Goal: Book appointment/travel/reservation

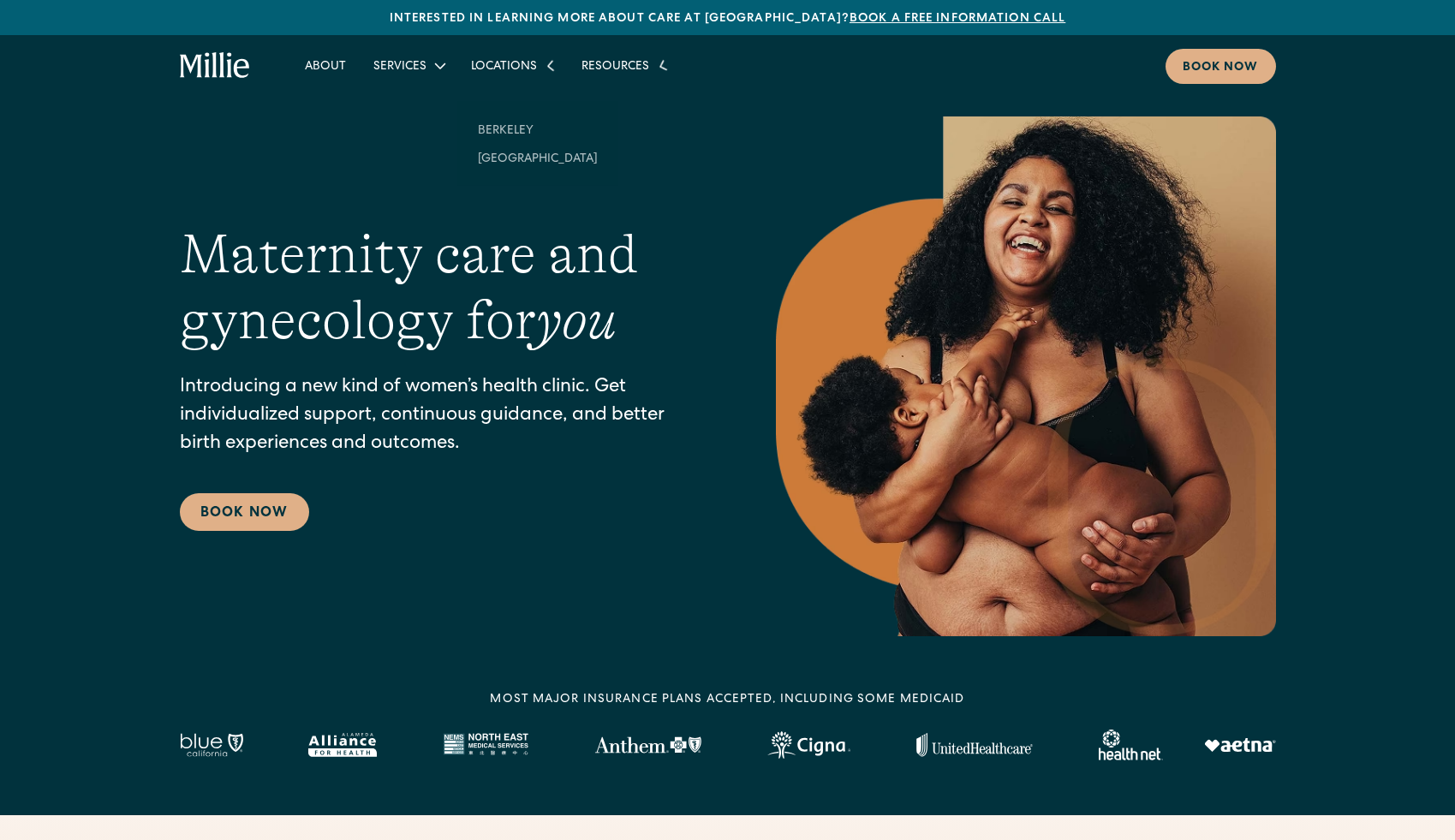
click at [545, 67] on icon at bounding box center [551, 65] width 22 height 22
click at [506, 137] on link "[GEOGRAPHIC_DATA]" at bounding box center [538, 135] width 147 height 29
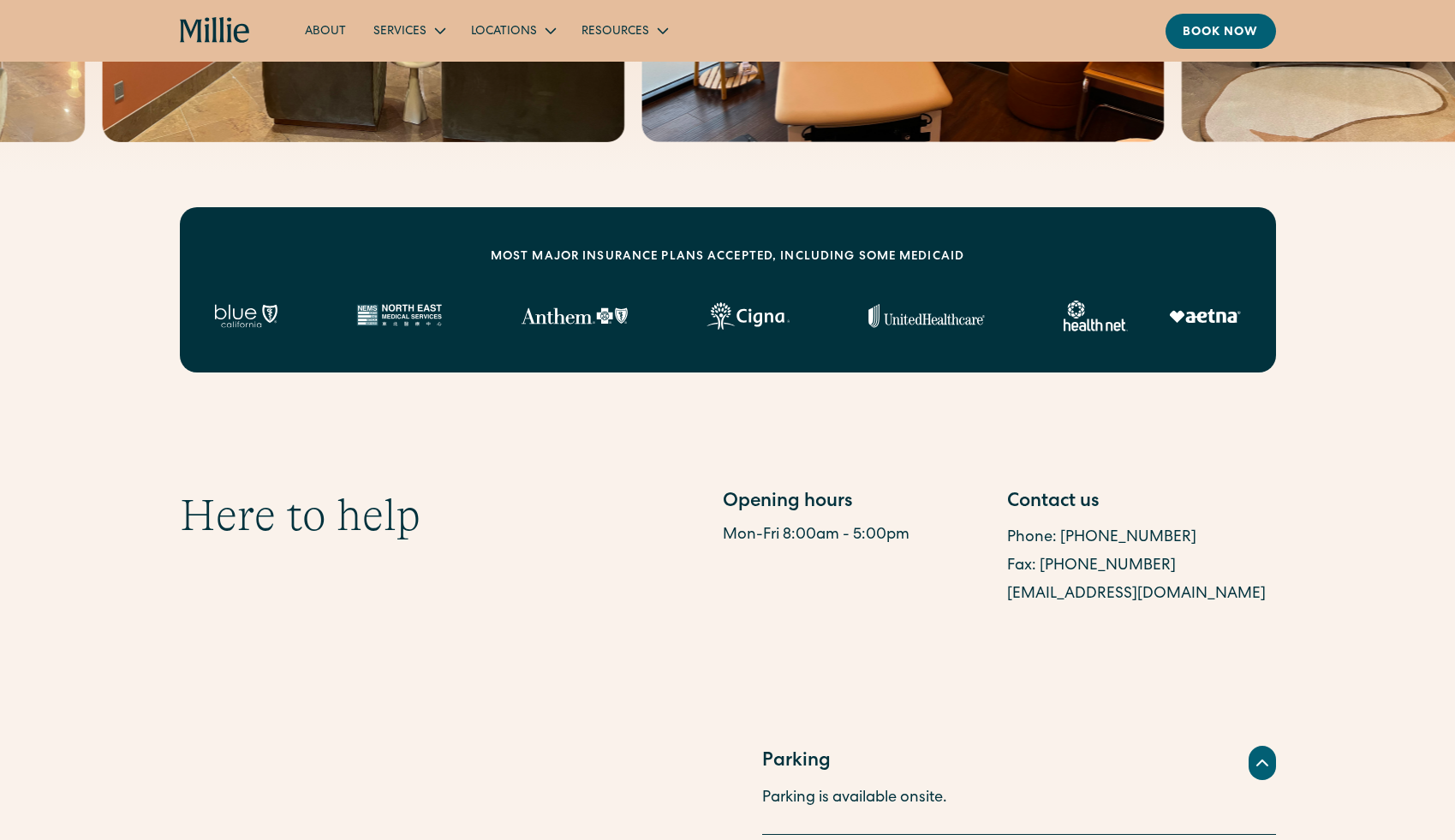
scroll to position [672, 0]
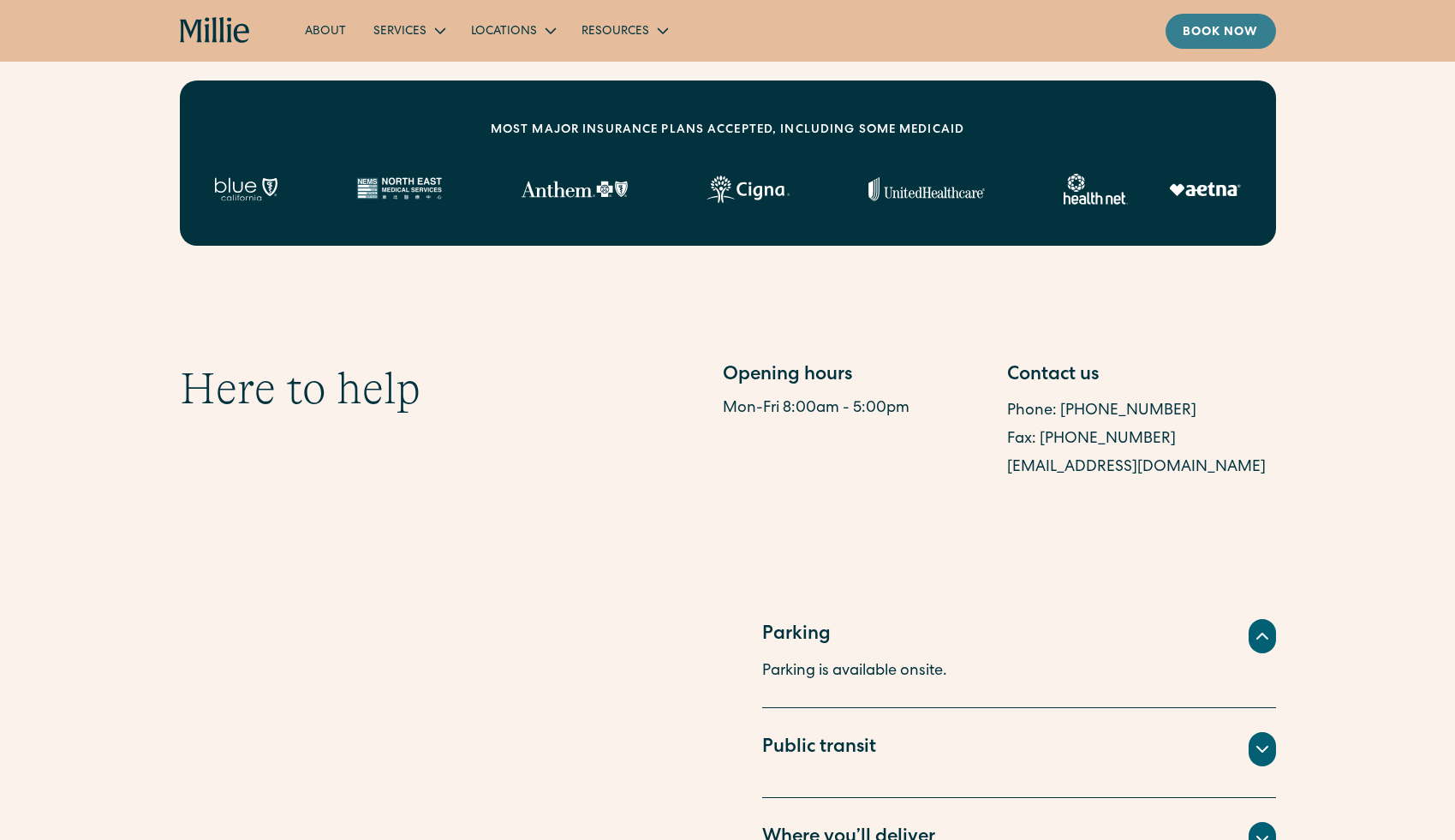
click at [1206, 33] on div "Book now" at bounding box center [1220, 33] width 76 height 18
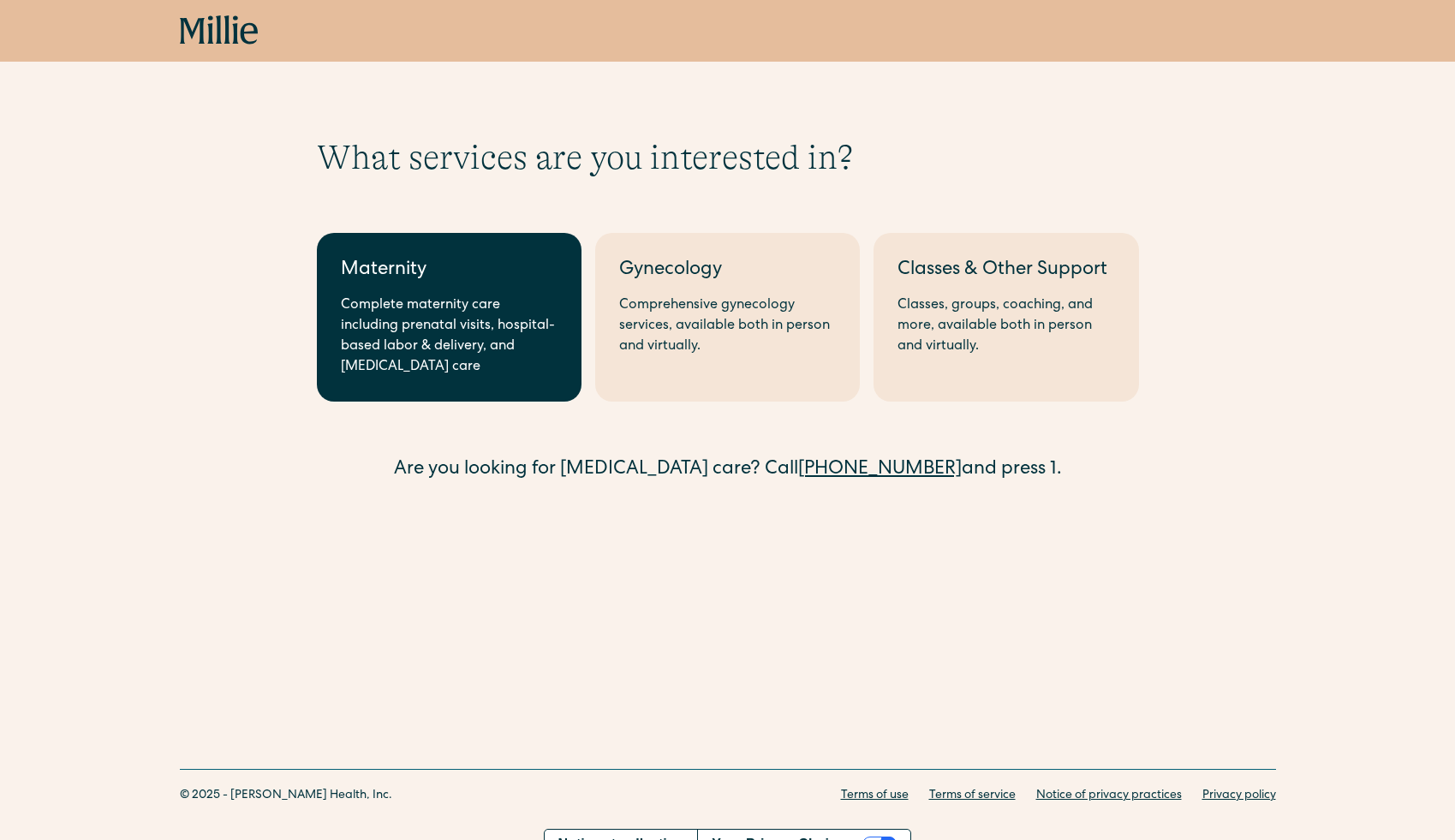
click at [418, 333] on div "Complete maternity care including prenatal visits, hospital-based labor & deliv…" at bounding box center [449, 336] width 217 height 82
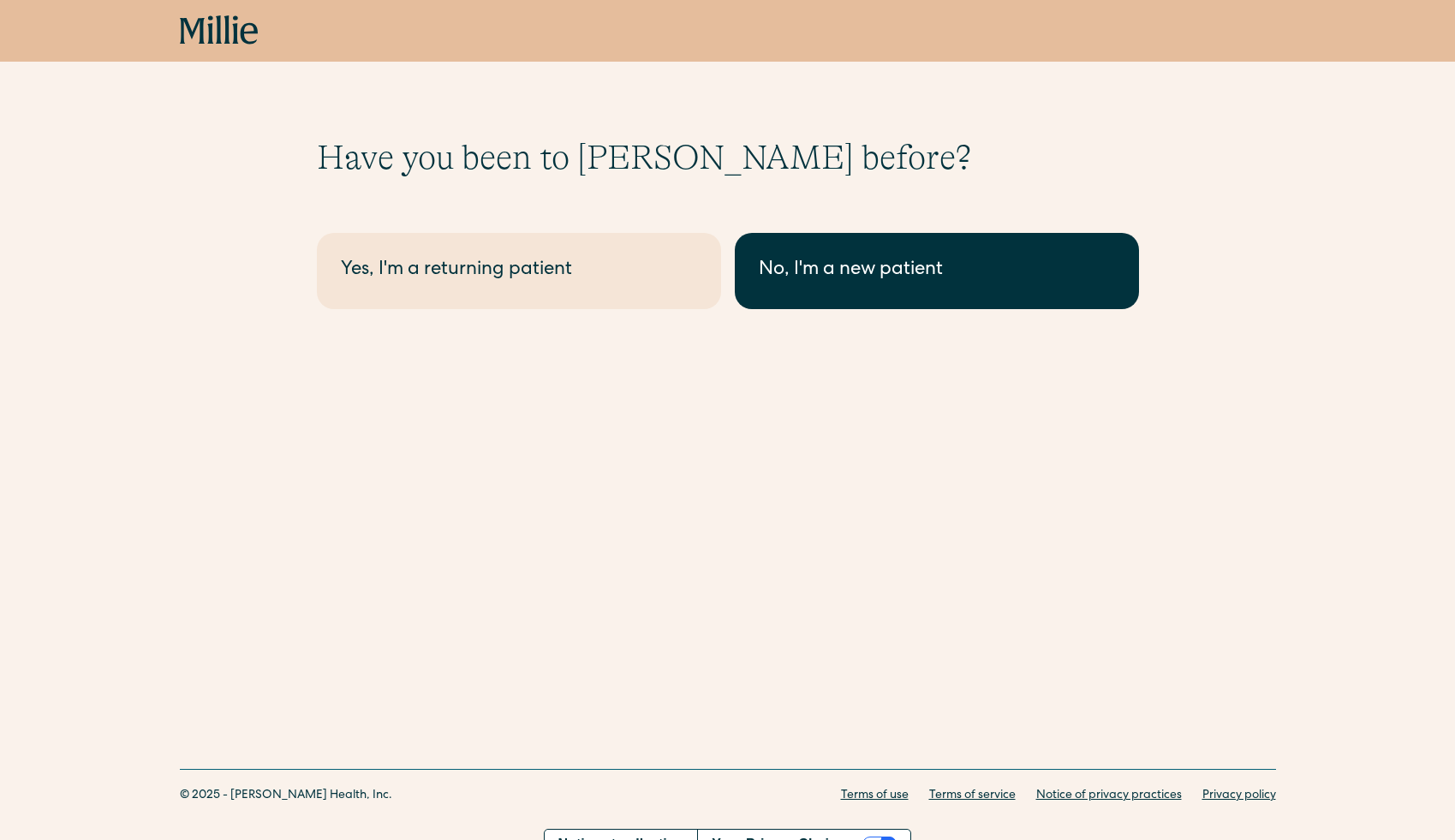
click at [891, 273] on div "No, I'm a new patient" at bounding box center [936, 271] width 357 height 29
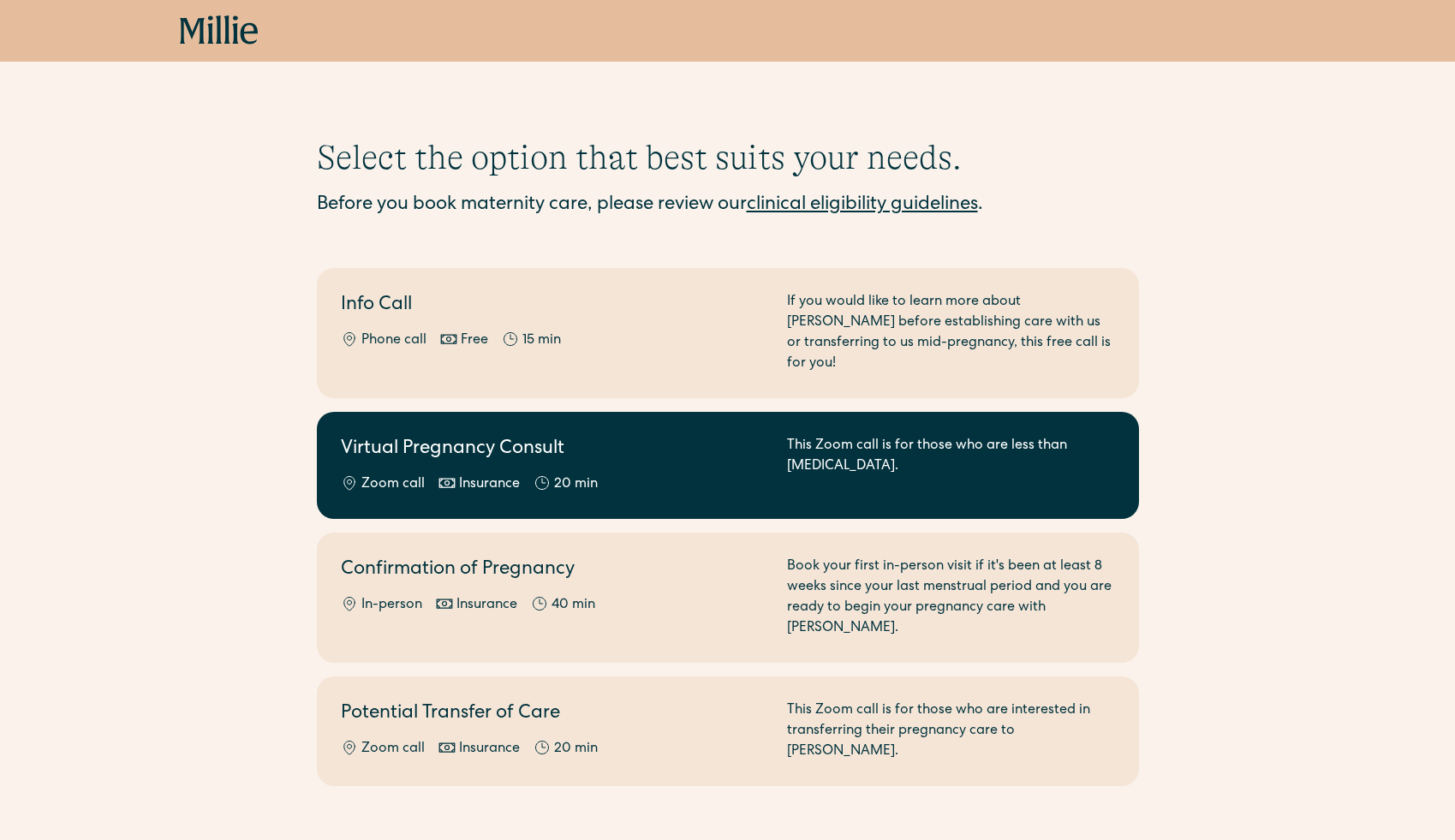
click at [792, 472] on div "This Zoom call is for those who are less than 8 weeks pregnant." at bounding box center [951, 465] width 328 height 59
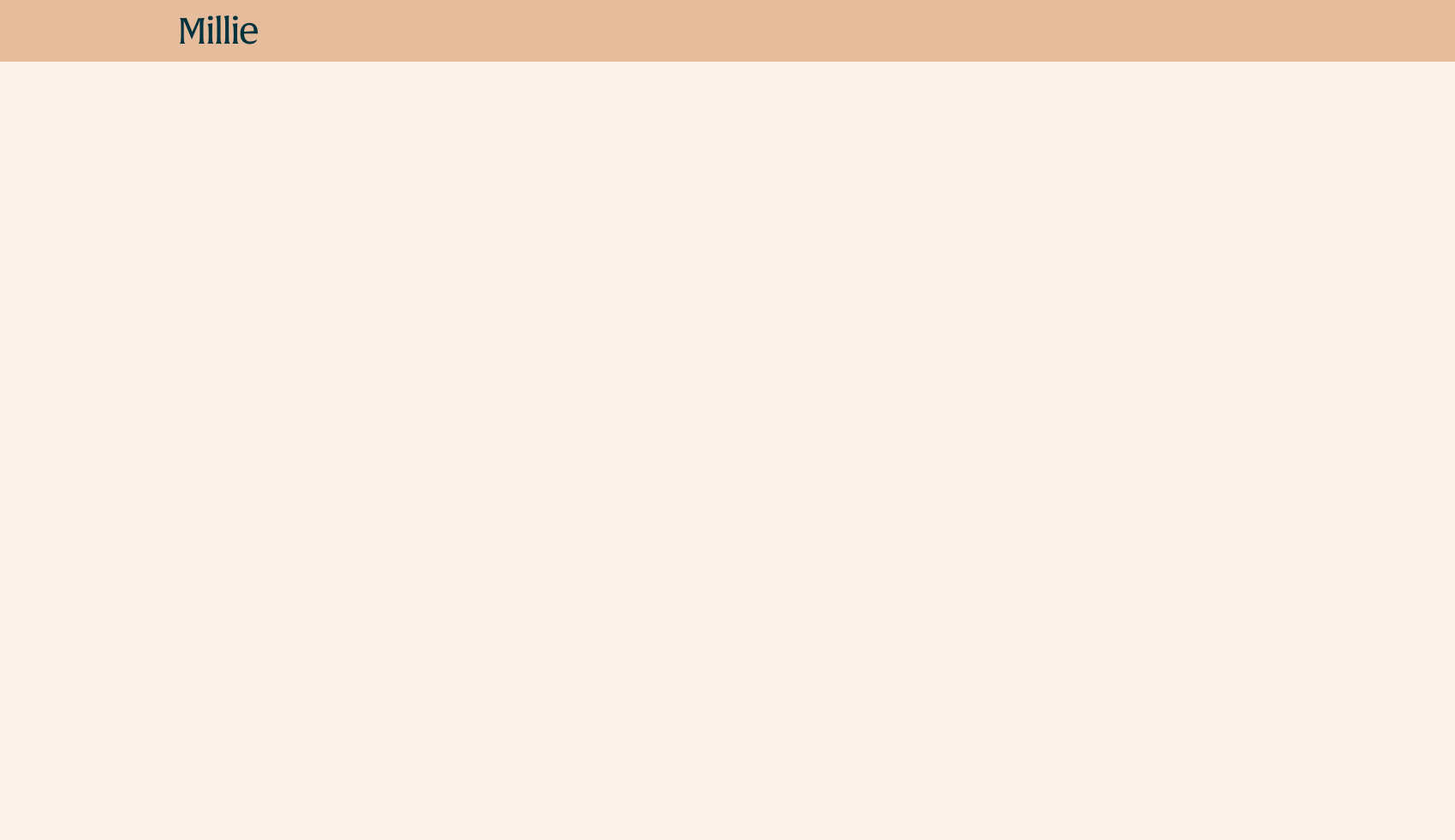
scroll to position [449, 0]
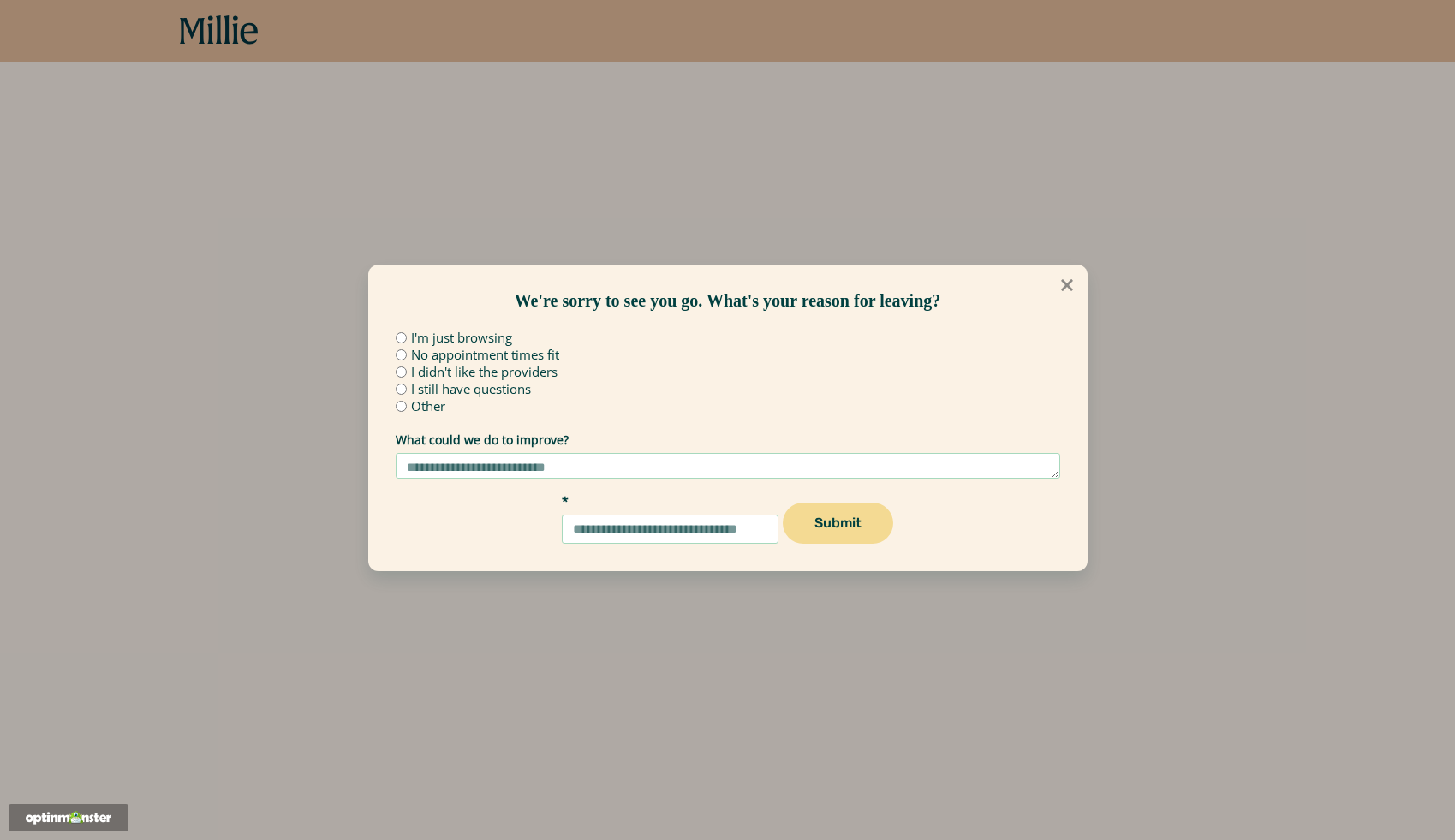
click at [1065, 292] on icon at bounding box center [1067, 285] width 18 height 18
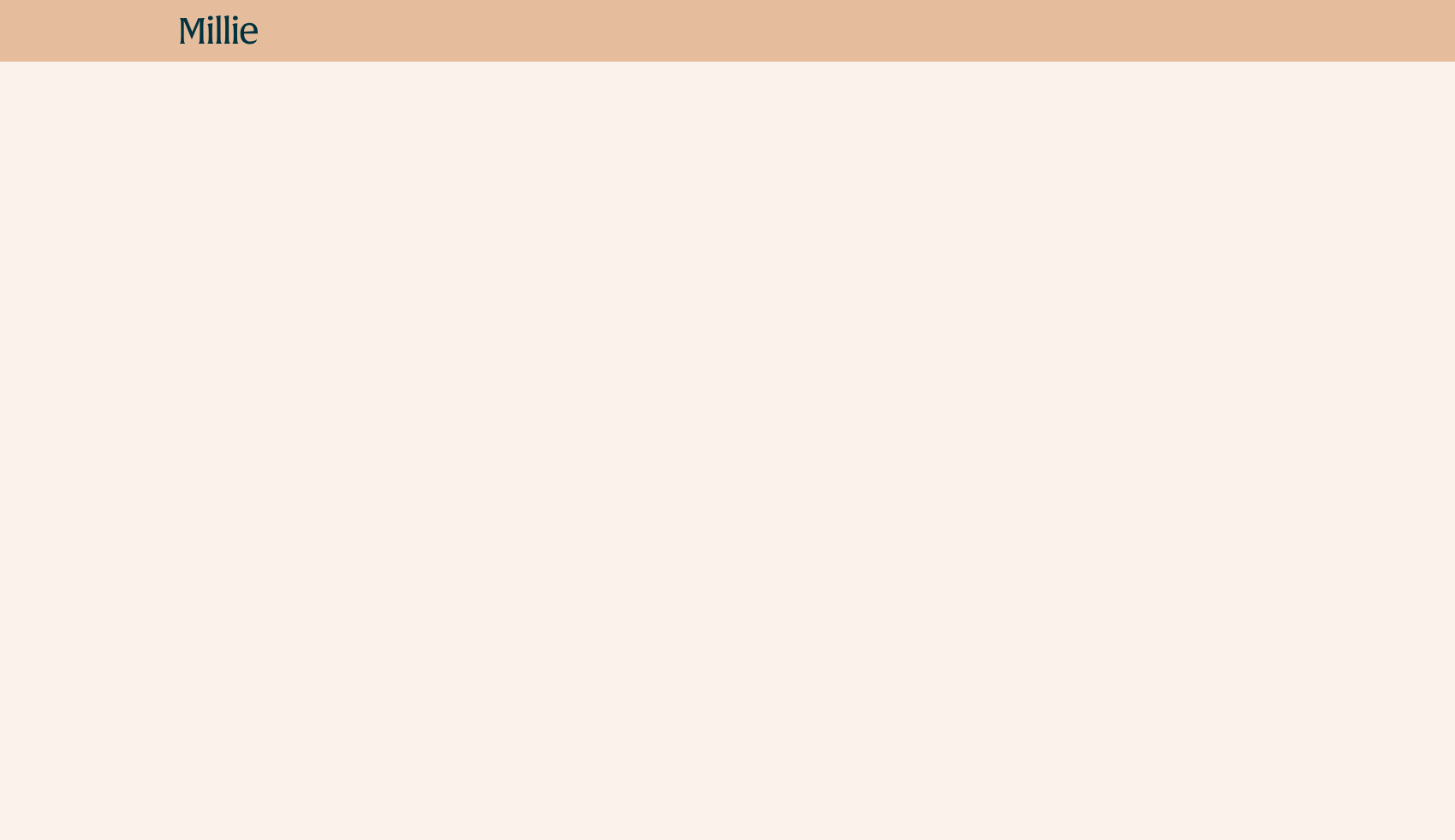
click at [295, 518] on div "Schedule your appointment Start here if you are less than 8 weeks pregnant. Mee…" at bounding box center [727, 199] width 1455 height 1021
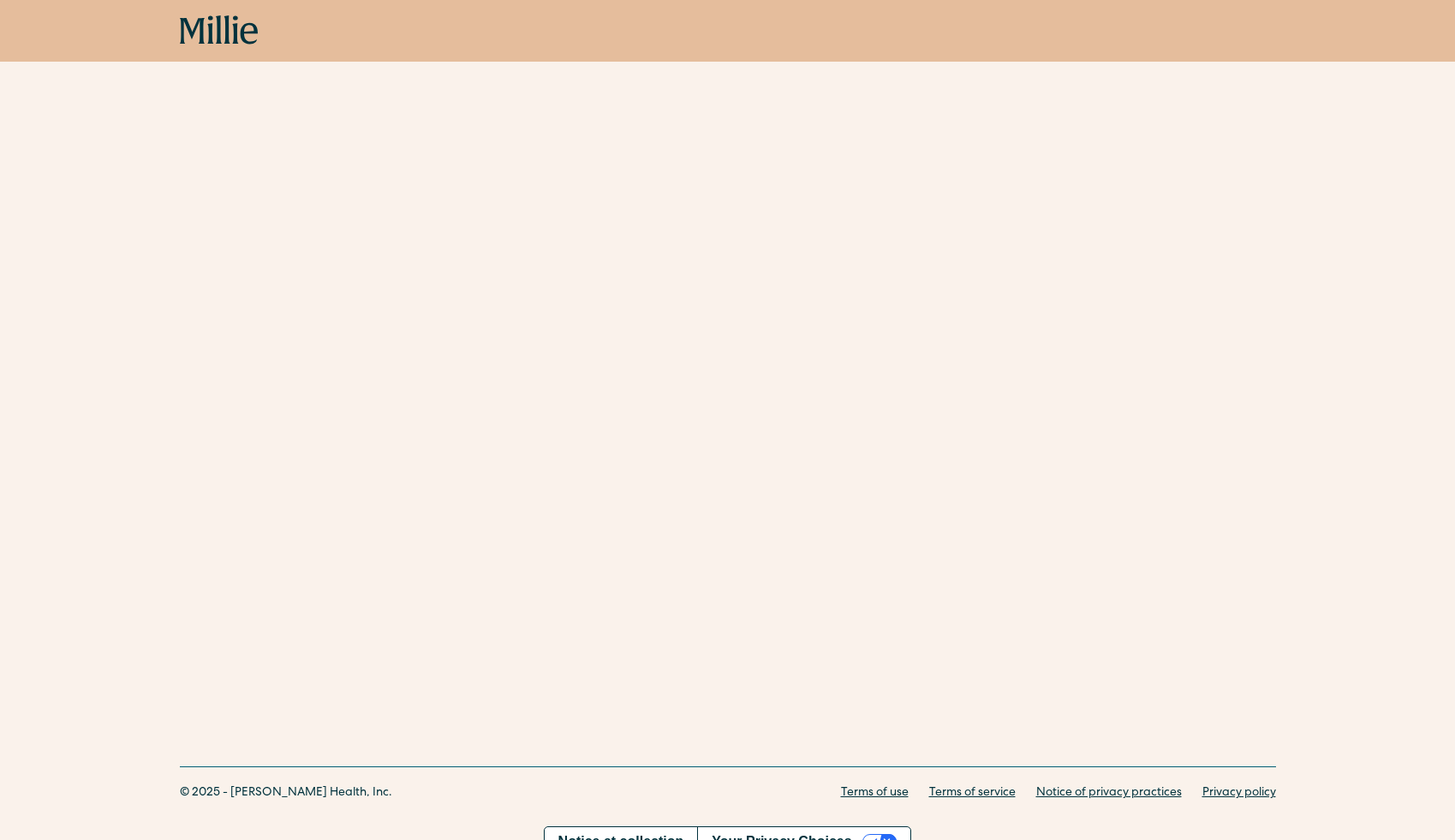
click at [243, 518] on div "Schedule your appointment Start here if you are less than 8 weeks pregnant. Mee…" at bounding box center [727, 118] width 1455 height 1021
click at [367, 641] on div "Schedule your appointment Start here if you are less than 8 weeks pregnant. Mee…" at bounding box center [727, 91] width 1455 height 1241
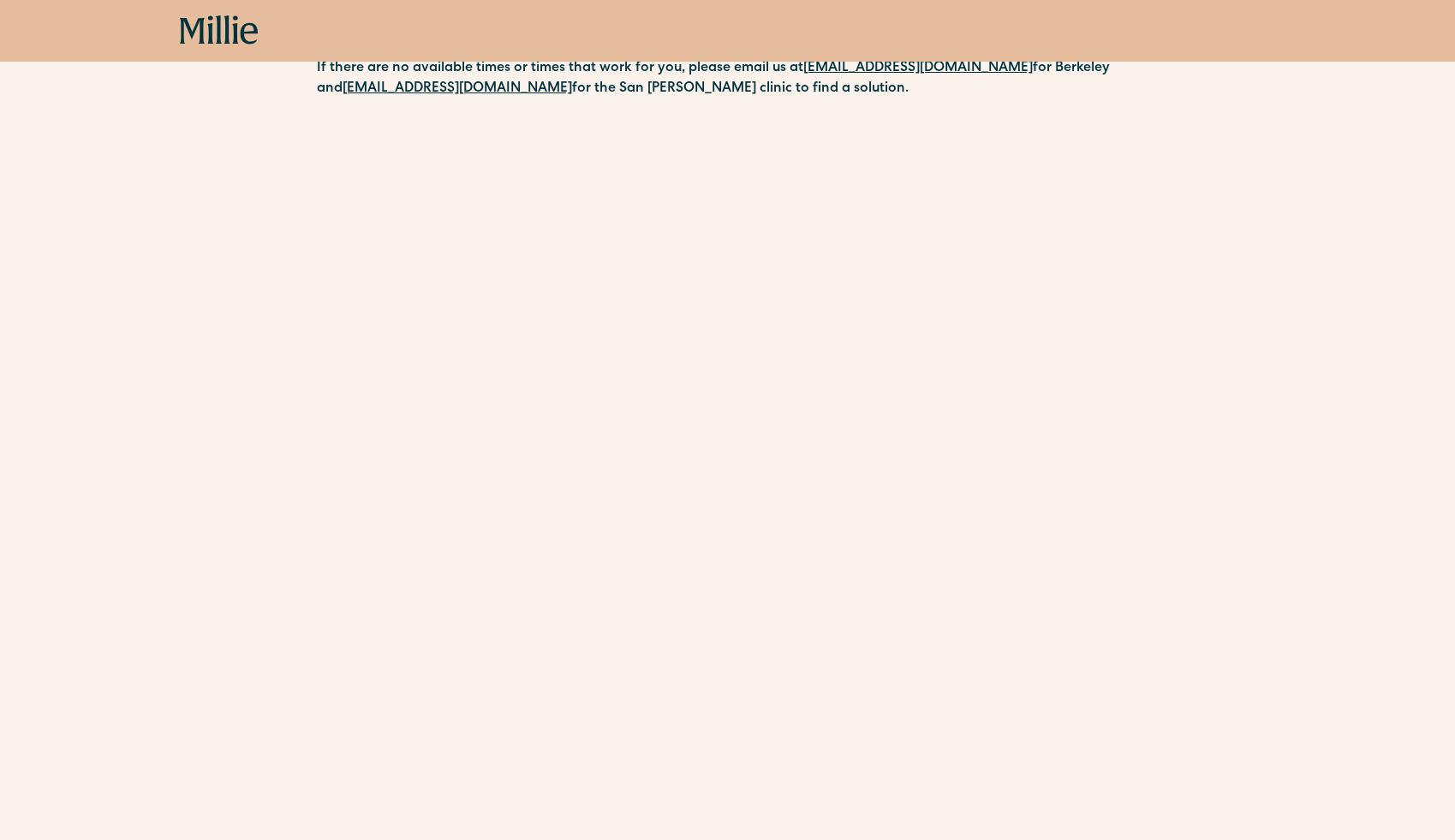
scroll to position [323, 0]
click at [261, 645] on div "Schedule your appointment Start here if you are less than 8 weeks pregnant. Mee…" at bounding box center [727, 323] width 1455 height 1021
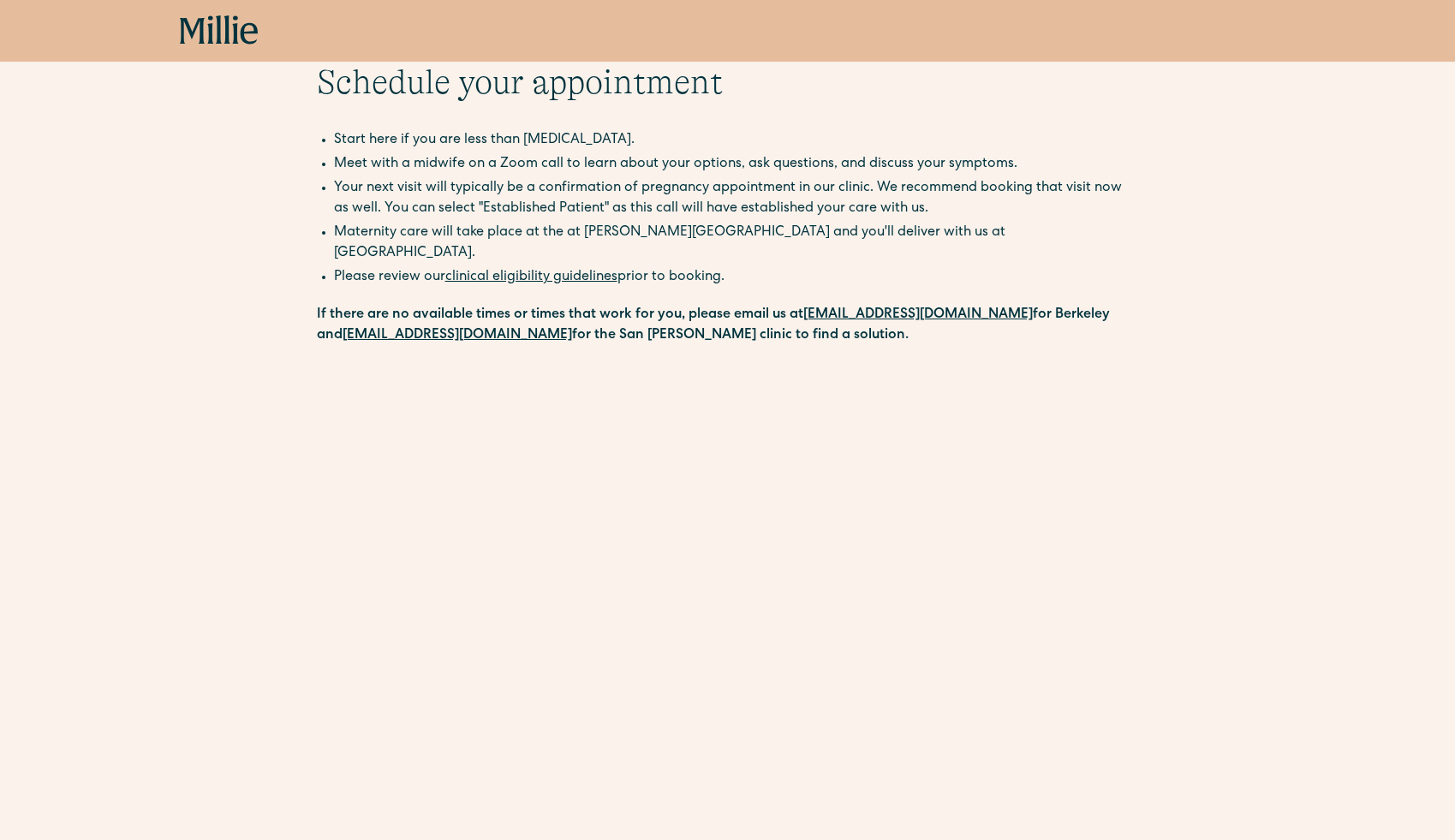
scroll to position [0, 0]
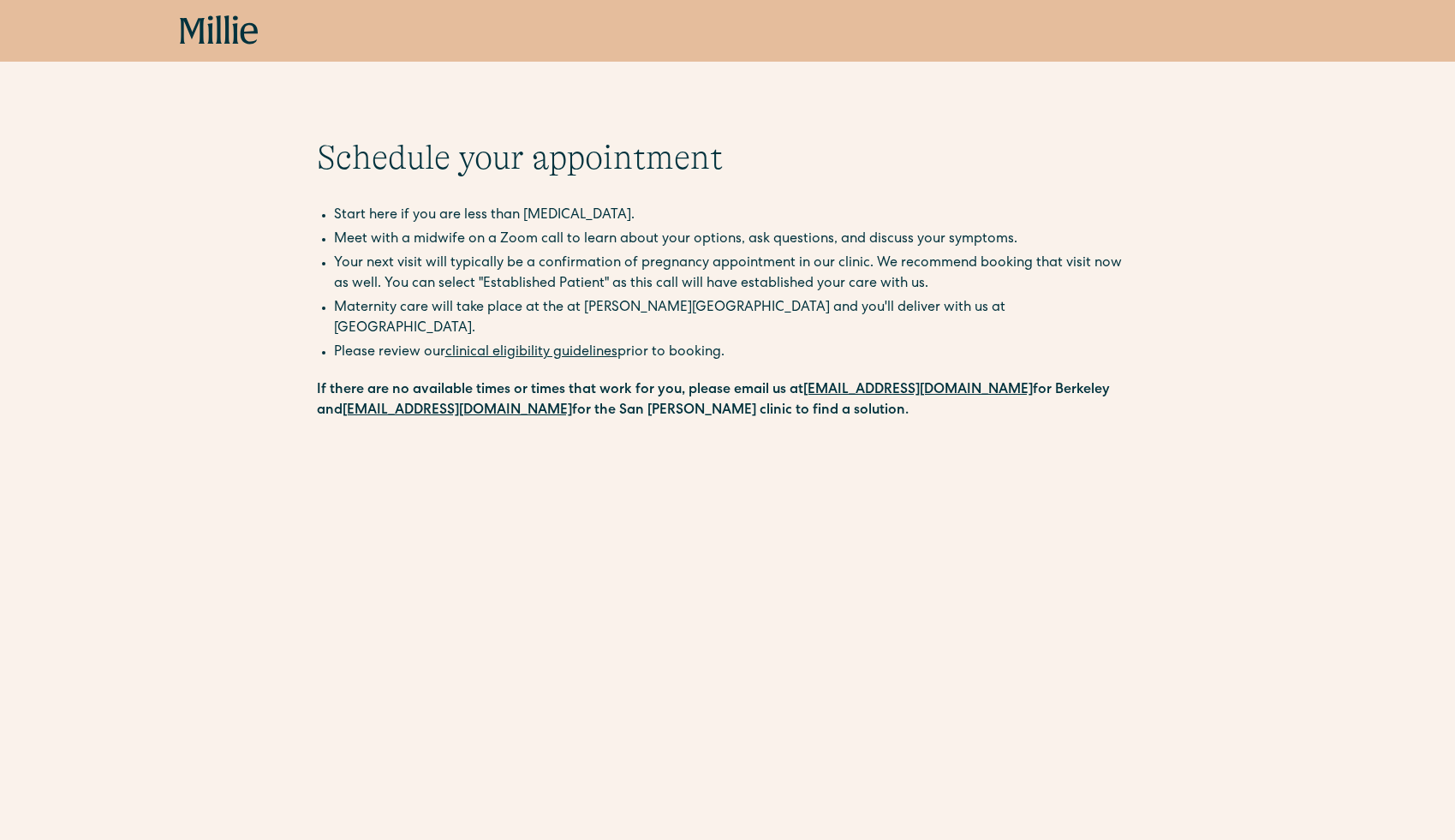
click at [174, 244] on div "Schedule your appointment Start here if you are less than 8 weeks pregnant. Mee…" at bounding box center [727, 648] width 1455 height 1021
click at [217, 41] on icon at bounding box center [217, 29] width 6 height 29
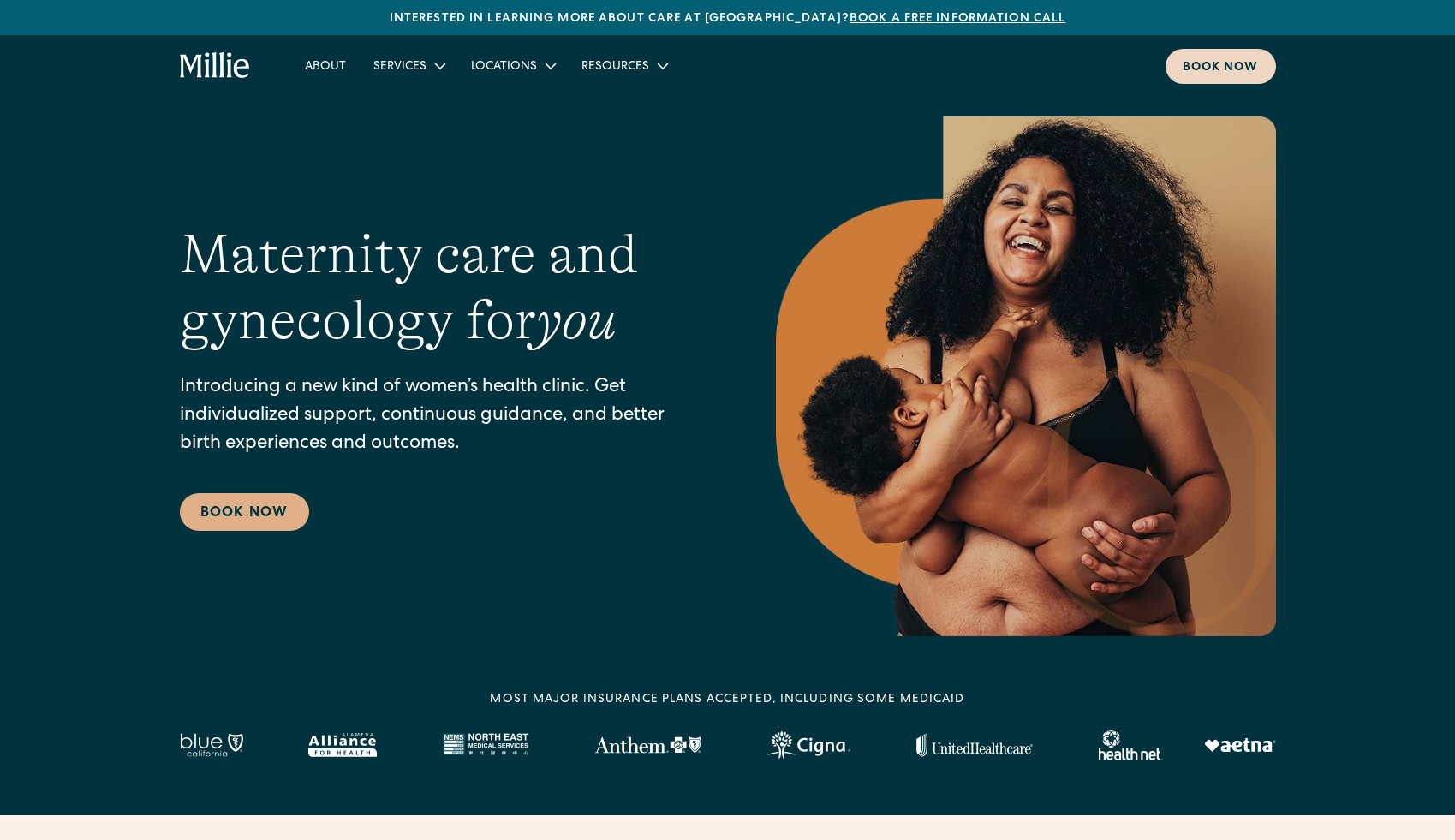
click at [1234, 62] on div "Book now" at bounding box center [1220, 68] width 76 height 18
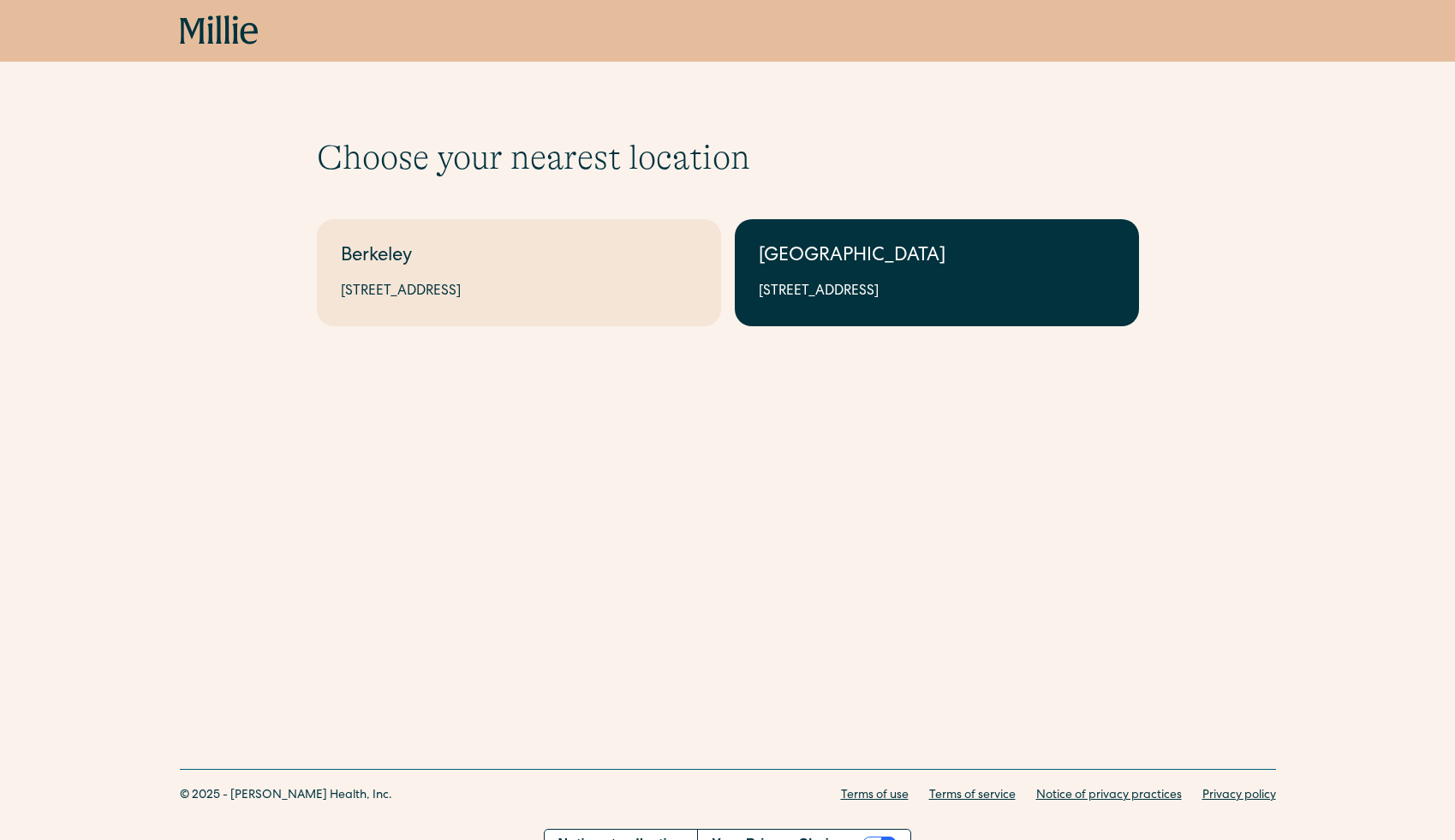
click at [844, 321] on link "South Bay 1471 Saratoga Ave, Suite 101, San Jose, CA 95129" at bounding box center [936, 273] width 405 height 107
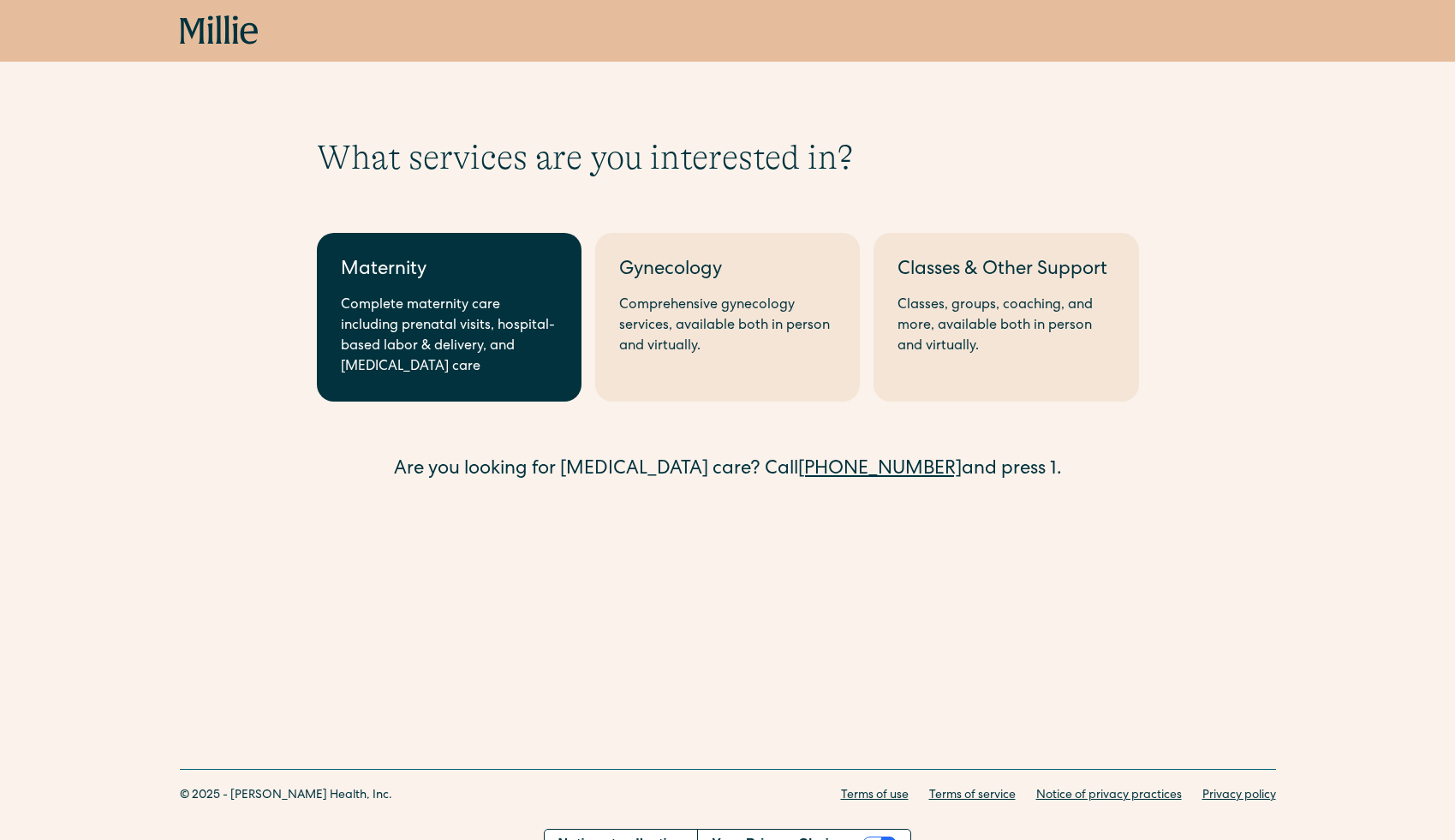
click at [339, 321] on link "Maternity Complete maternity care including prenatal visits, hospital-based lab…" at bounding box center [449, 317] width 264 height 169
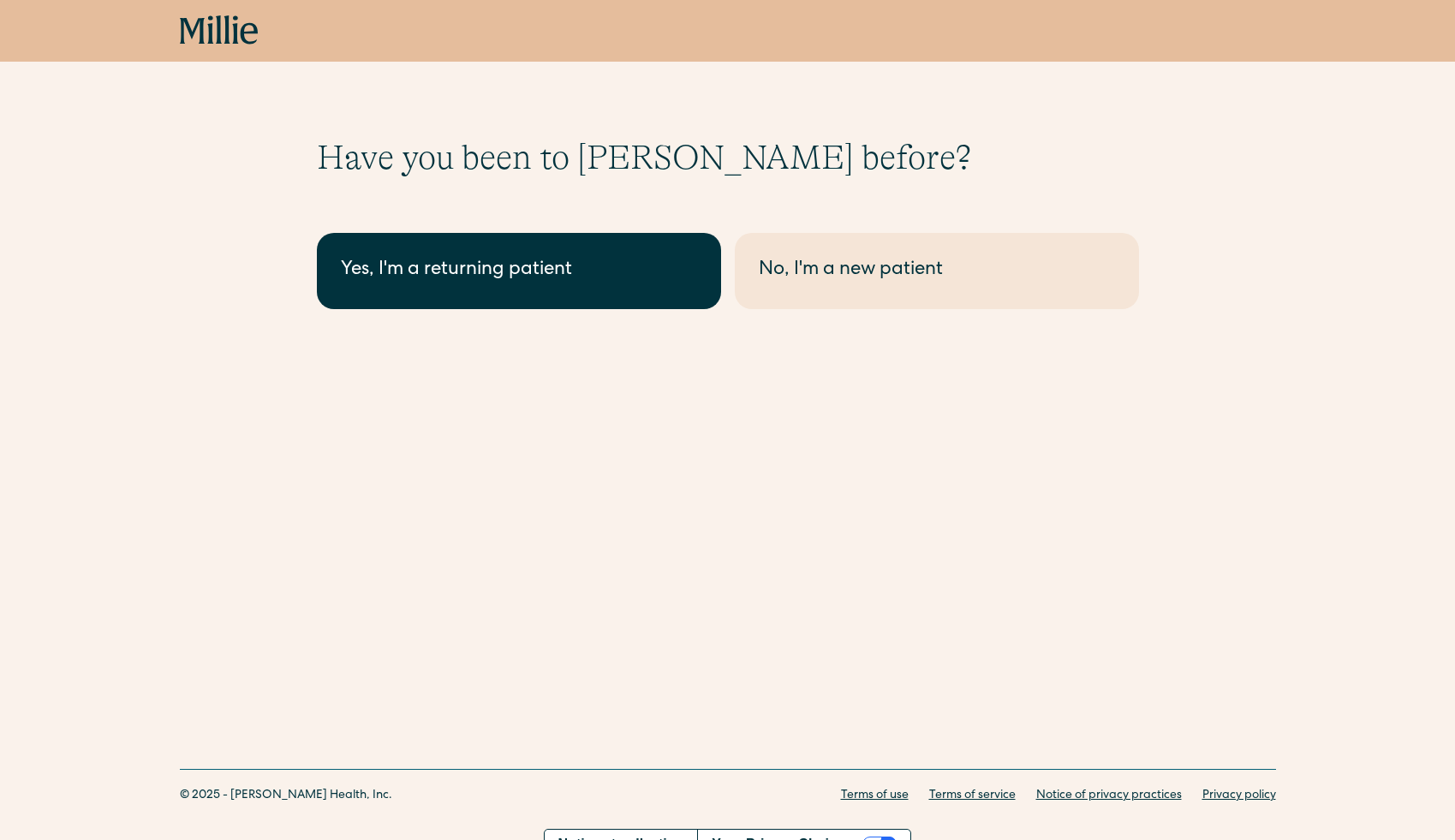
click at [375, 281] on div "Yes, I'm a returning patient" at bounding box center [519, 271] width 357 height 29
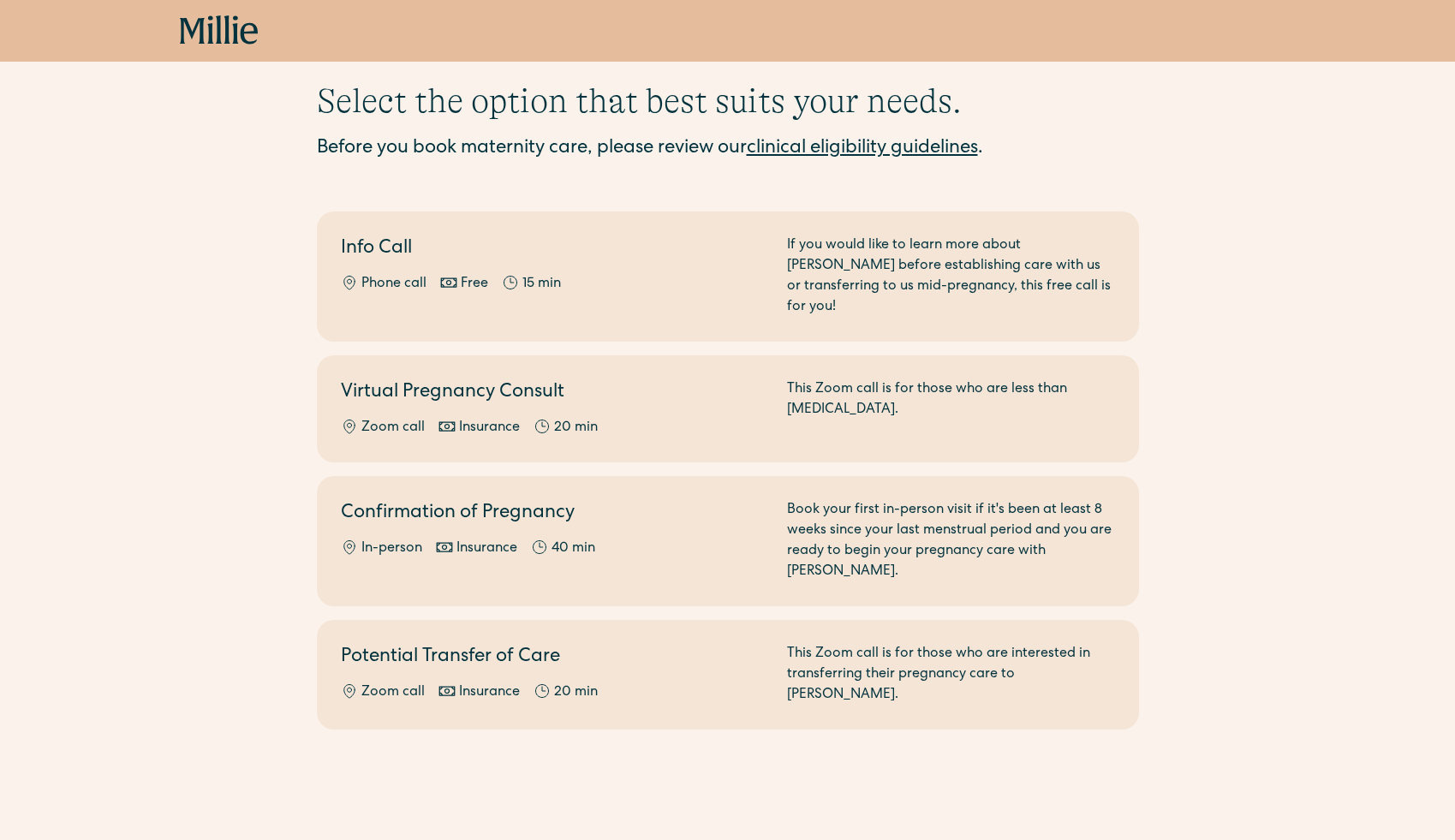
scroll to position [57, 0]
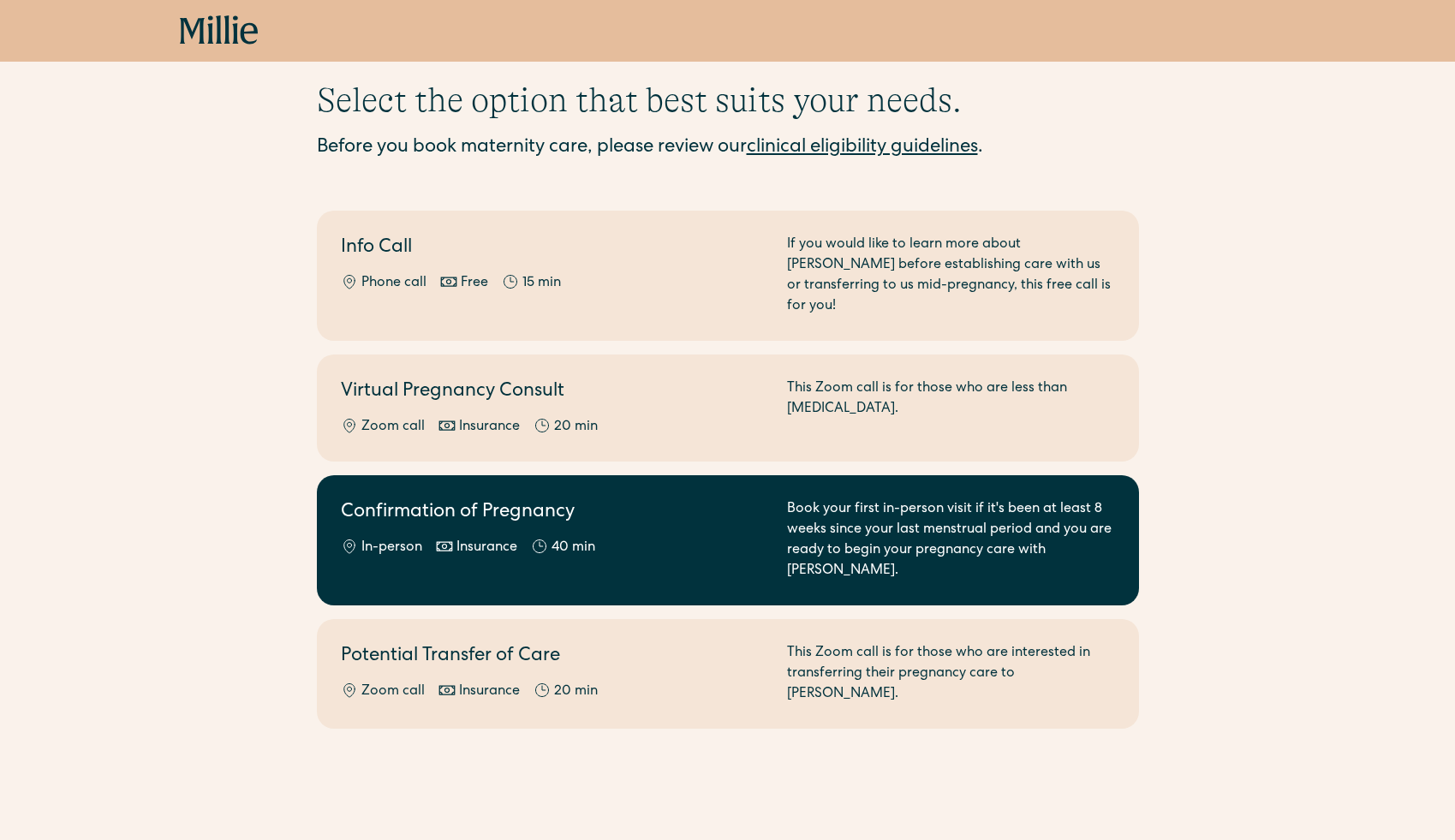
click at [633, 513] on div "Confirmation of Pregnancy In-person Insurance 40 min" at bounding box center [554, 540] width 426 height 82
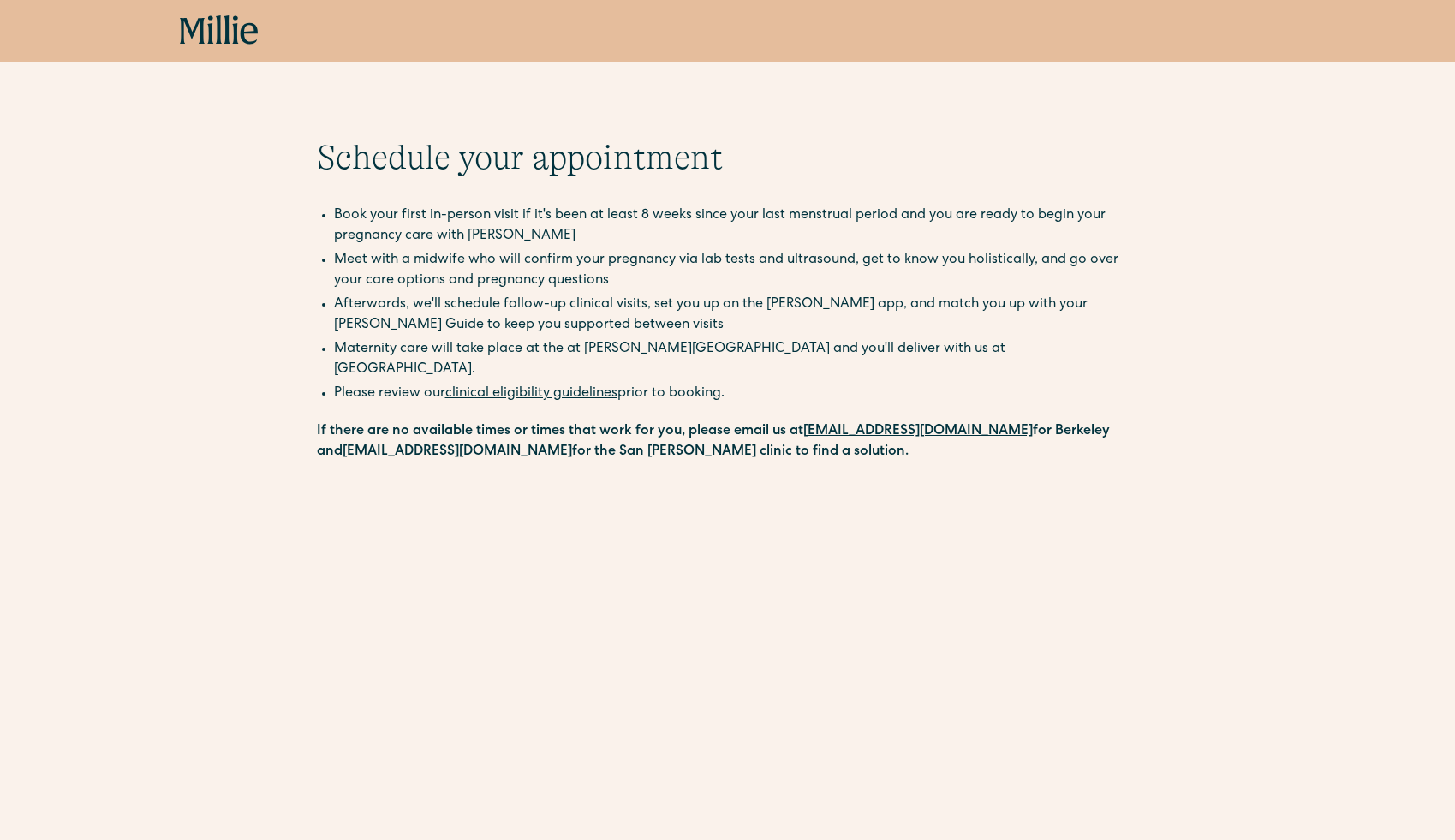
click at [183, 23] on icon at bounding box center [219, 30] width 79 height 30
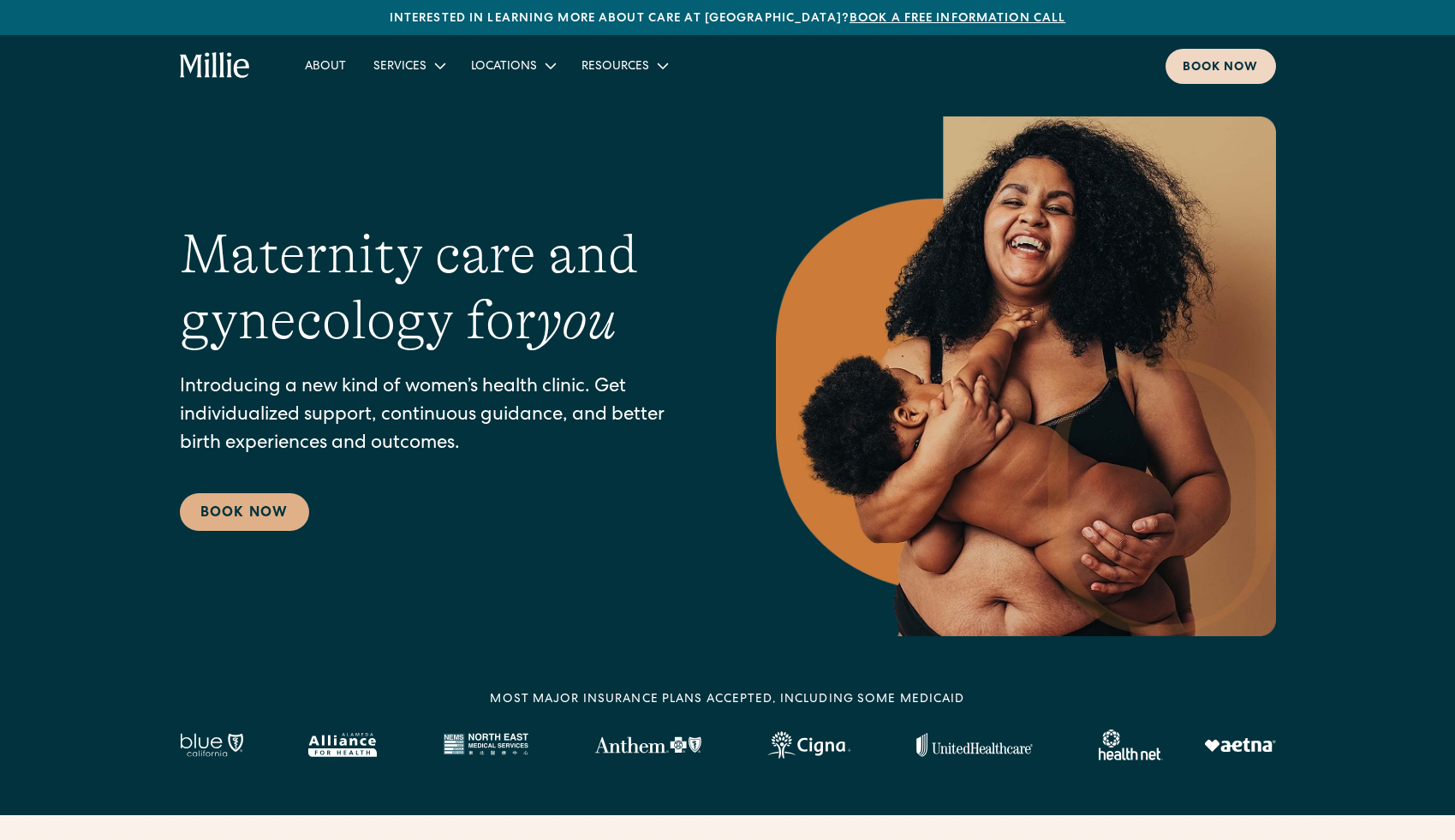
click at [1197, 61] on div "Book now" at bounding box center [1220, 68] width 76 height 18
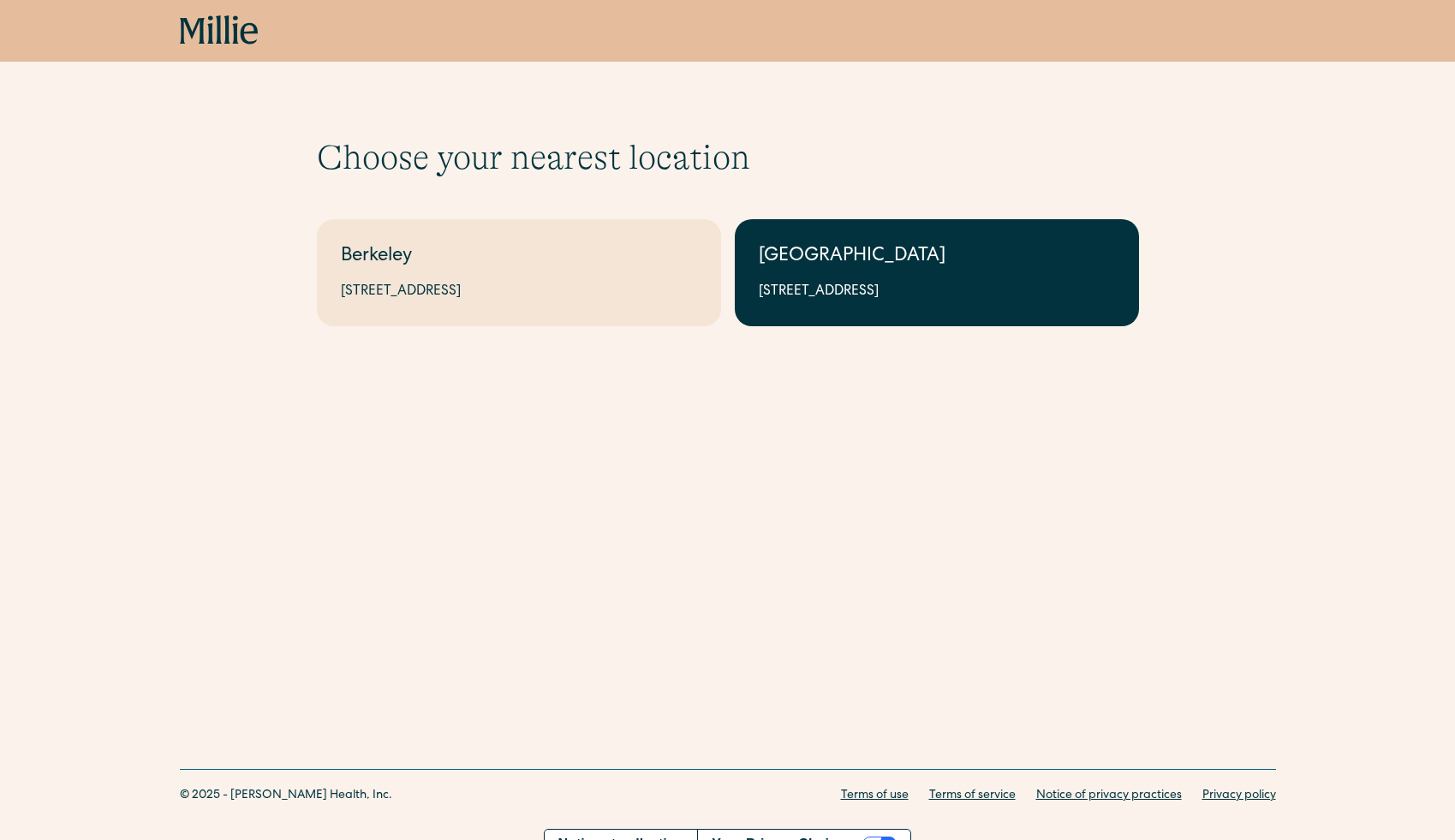
click at [756, 304] on link "[GEOGRAPHIC_DATA] [STREET_ADDRESS]" at bounding box center [936, 273] width 405 height 107
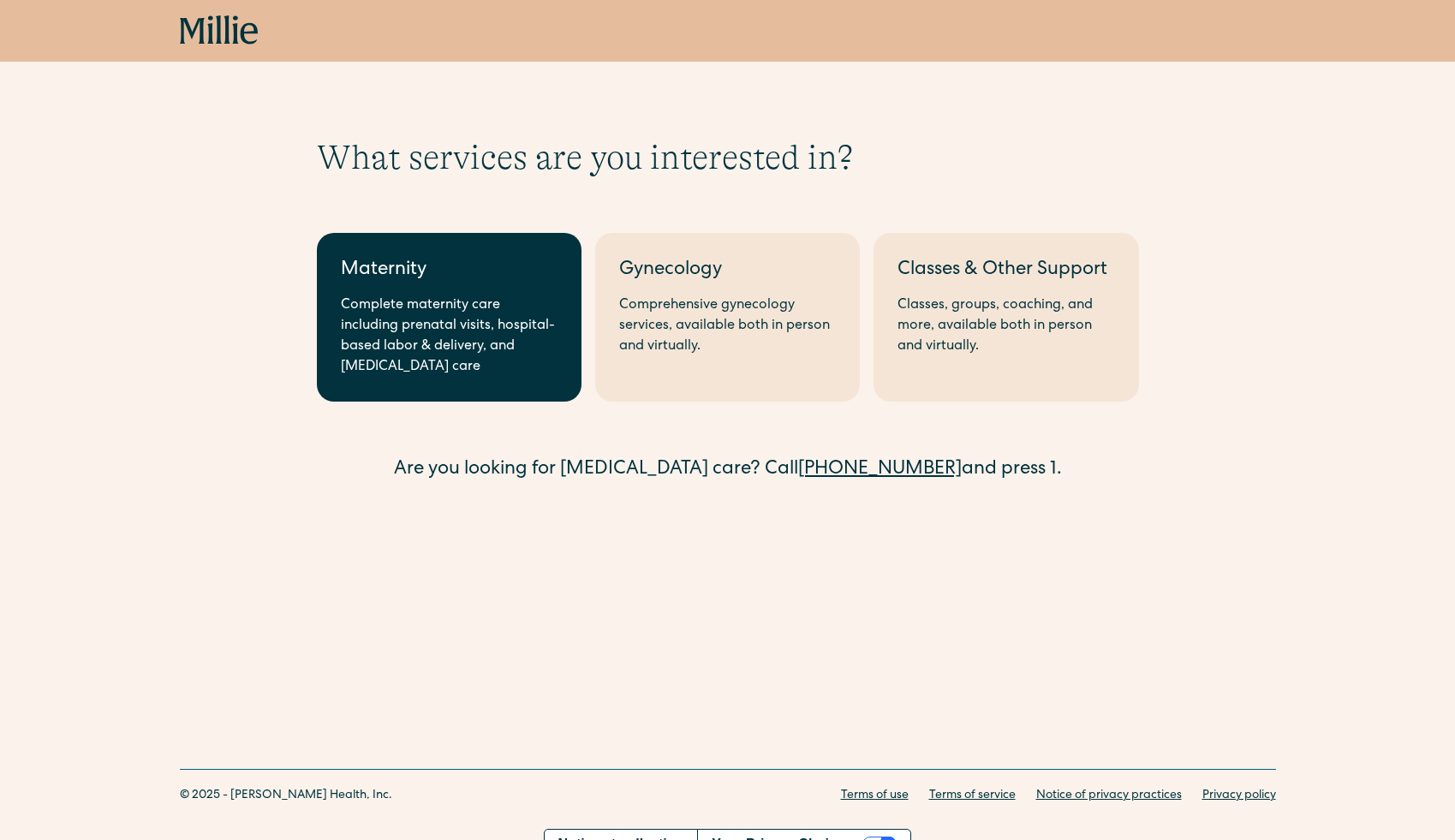
click at [446, 346] on div "Complete maternity care including prenatal visits, hospital-based labor & deliv…" at bounding box center [449, 336] width 217 height 82
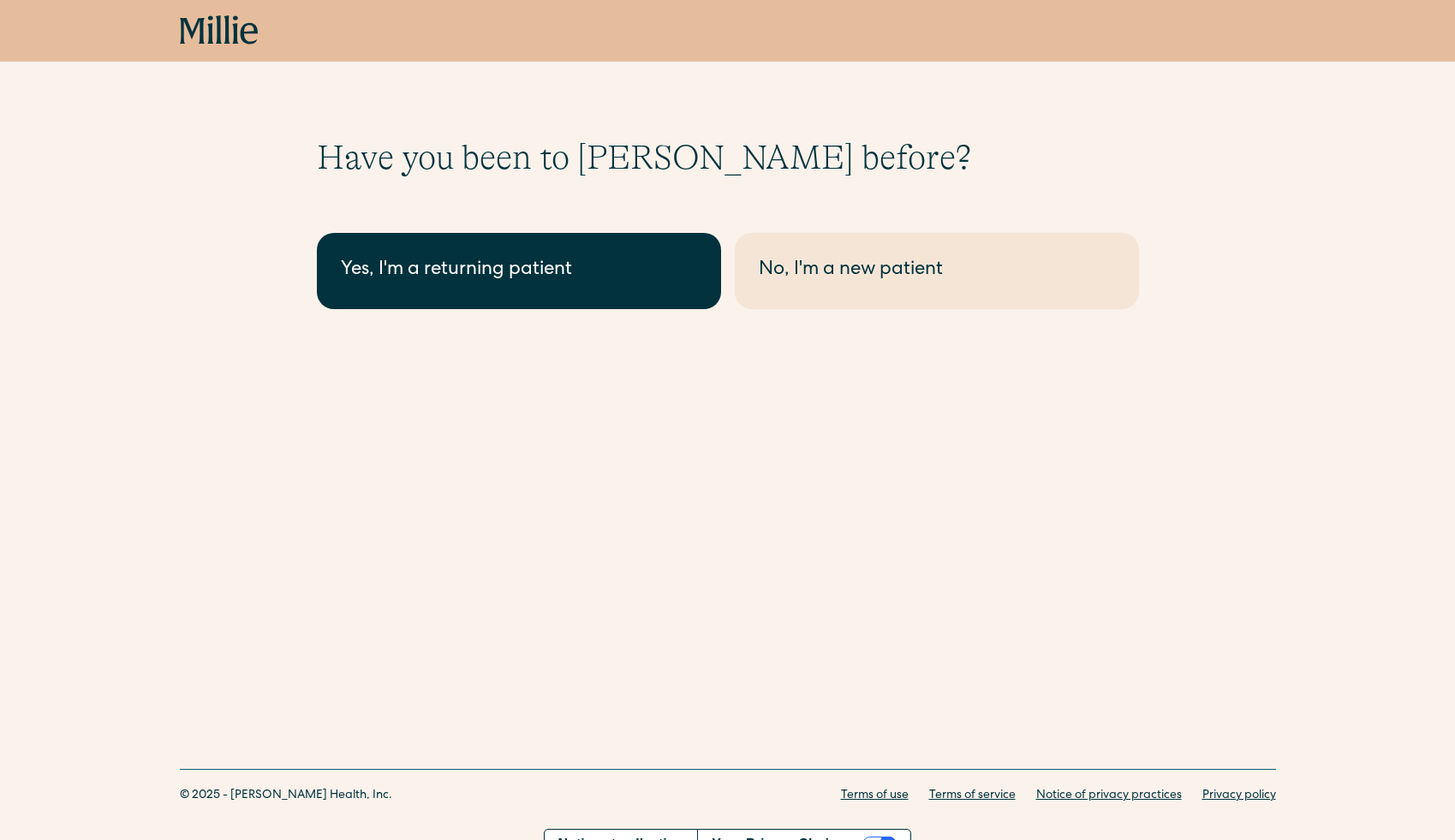
click at [543, 272] on div "Yes, I'm a returning patient" at bounding box center [519, 271] width 357 height 29
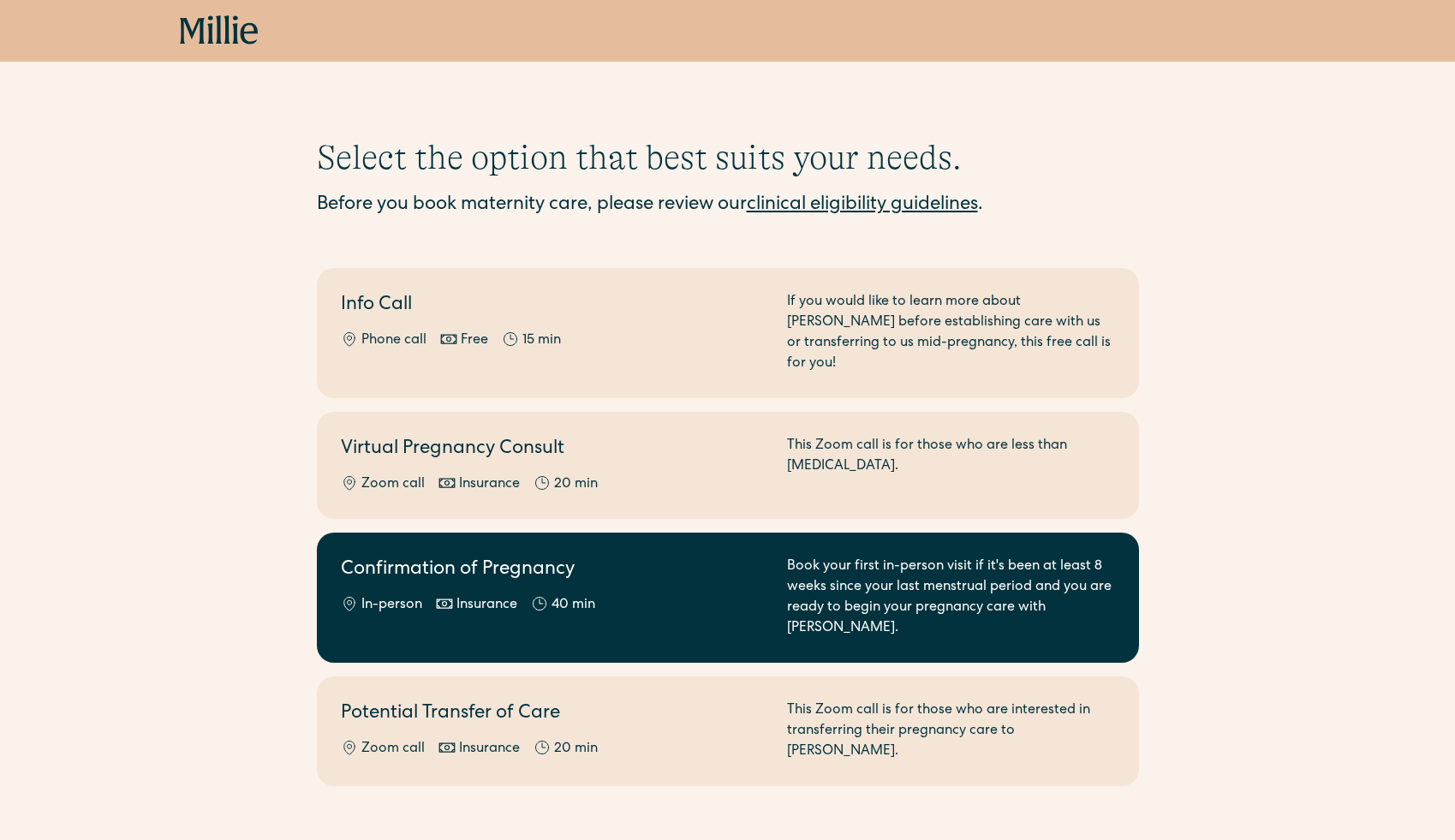
click at [422, 556] on h2 "Confirmation of Pregnancy" at bounding box center [554, 570] width 426 height 29
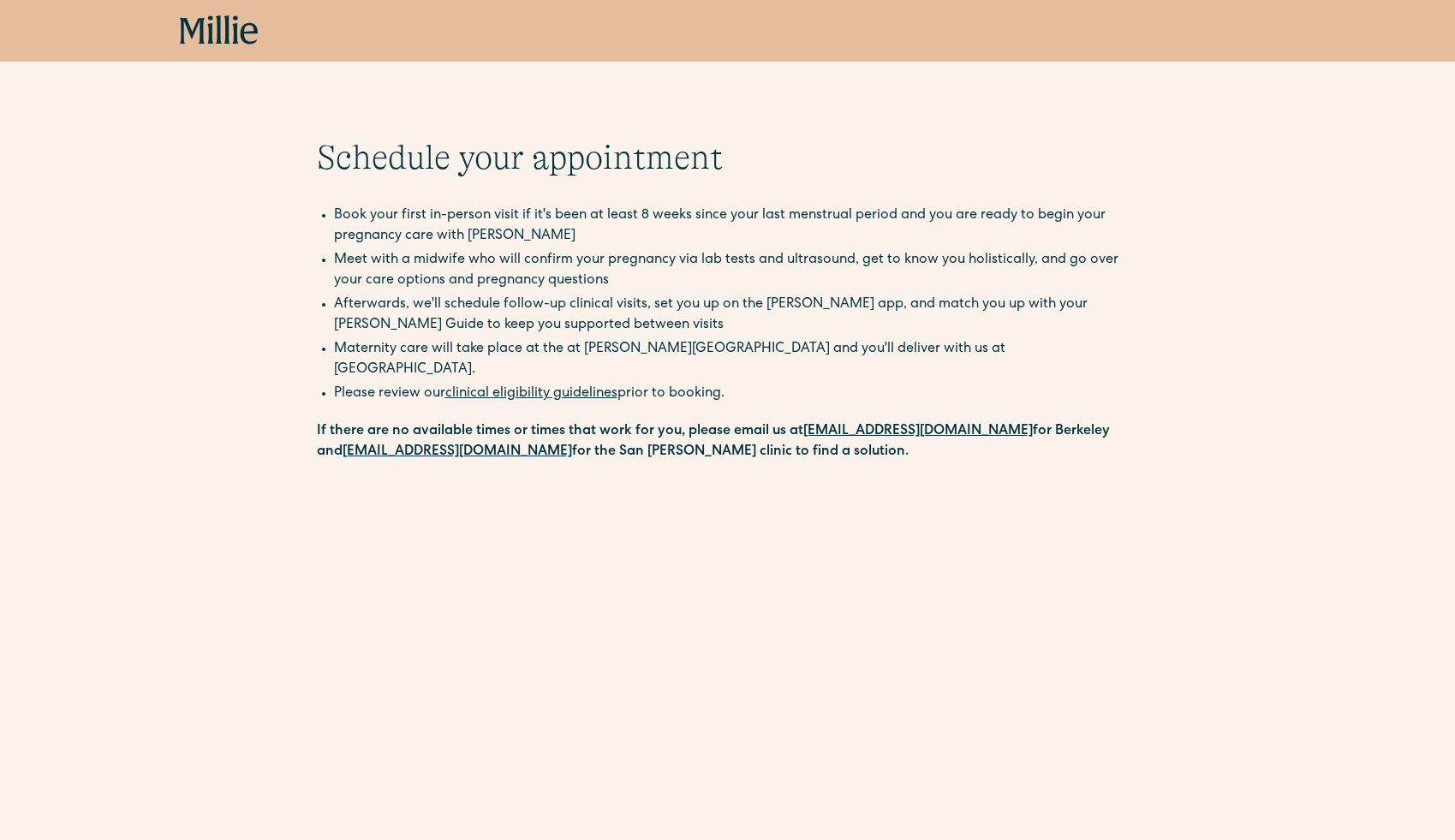
click at [254, 36] on icon at bounding box center [219, 30] width 79 height 30
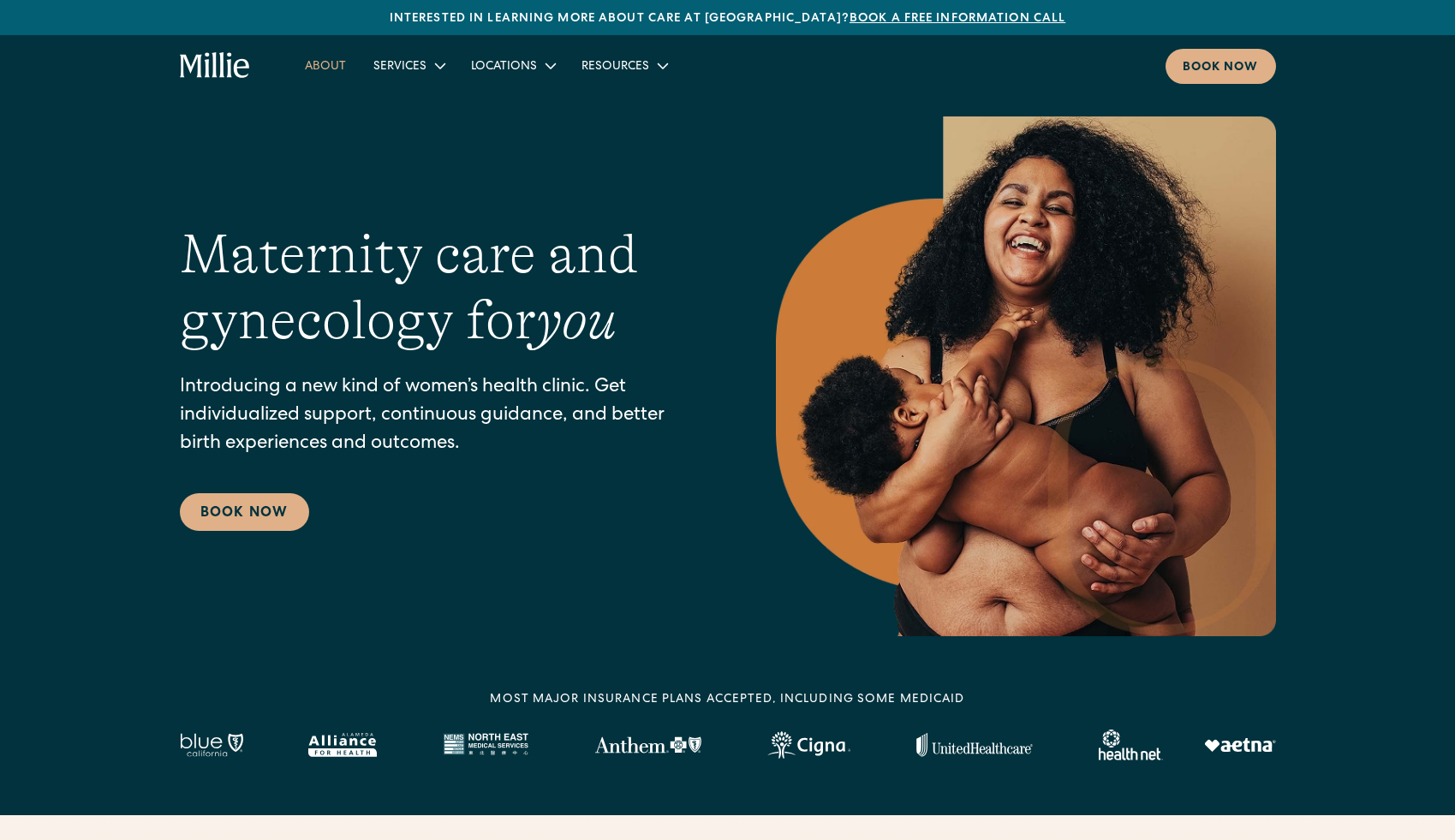
click at [325, 68] on link "About" at bounding box center [325, 65] width 68 height 29
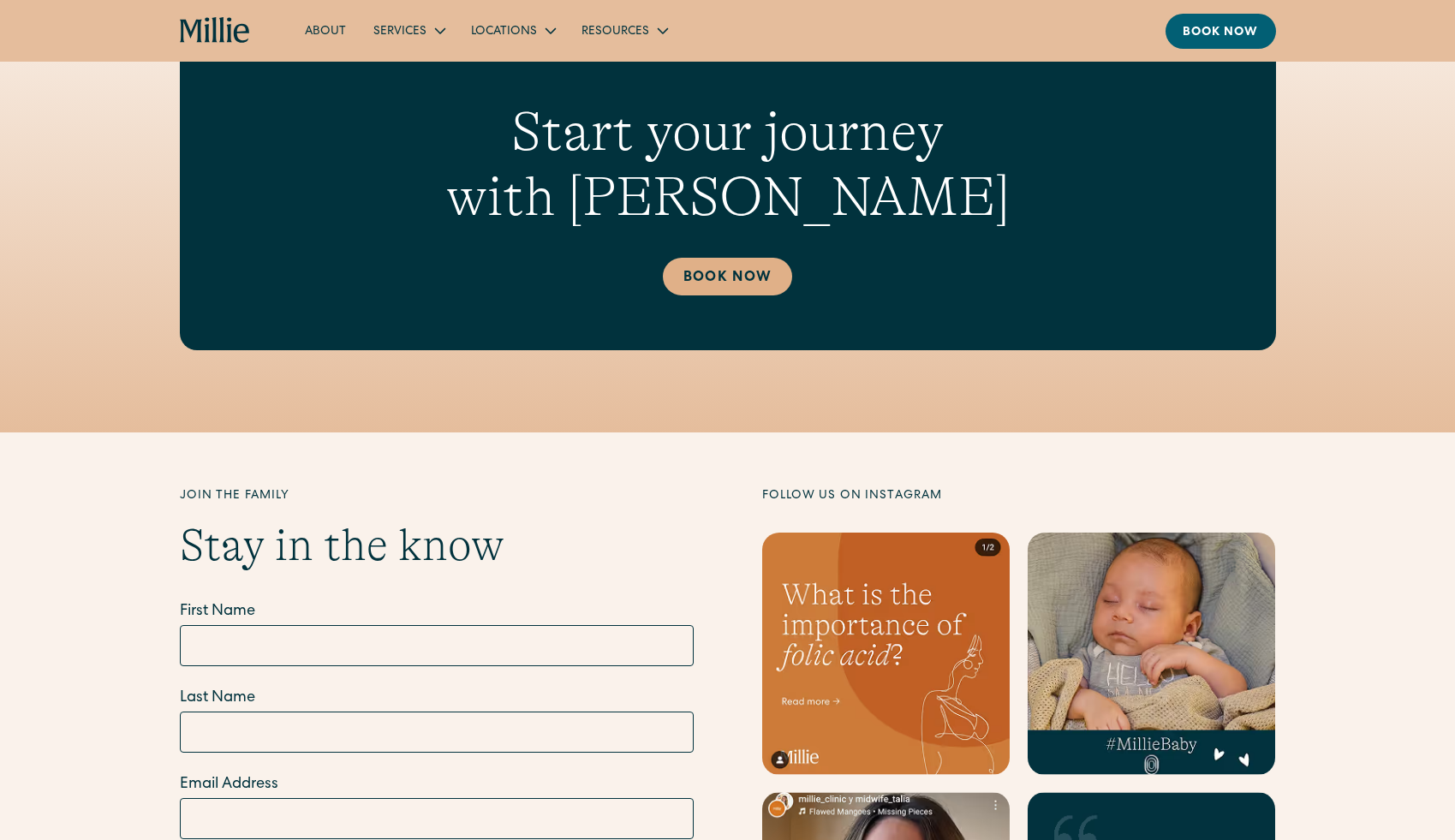
scroll to position [4859, 0]
